Goal: Check status: Check status

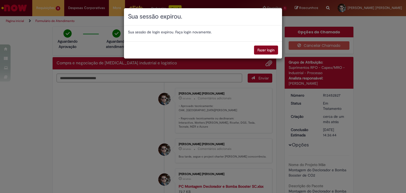
scroll to position [21, 0]
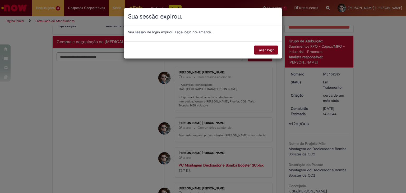
click at [262, 51] on button "Fazer login" at bounding box center [266, 49] width 24 height 9
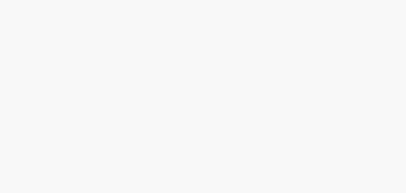
scroll to position [0, 0]
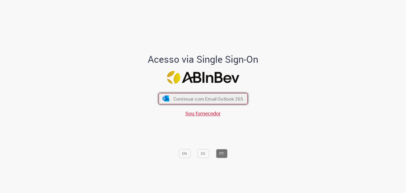
click at [191, 98] on span "Continuar com Email Outlook 365" at bounding box center [208, 99] width 70 height 6
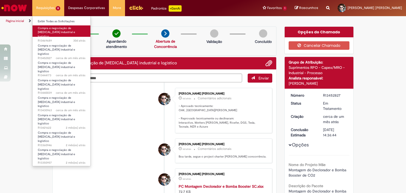
click at [57, 39] on span "30d atrás 30 [PERSON_NAME] atrás R13469689" at bounding box center [62, 41] width 48 height 4
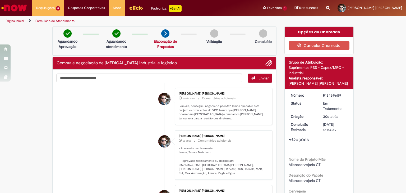
drag, startPoint x: 340, startPoint y: 94, endPoint x: 311, endPoint y: 96, distance: 28.3
click at [311, 93] on dl "Número R13469689 Status Em Tratamento Criação 30d atrás 30 [PERSON_NAME] atrás …" at bounding box center [319, 93] width 65 height 0
copy dl "Número R13469689"
